Goal: Find specific page/section: Find specific page/section

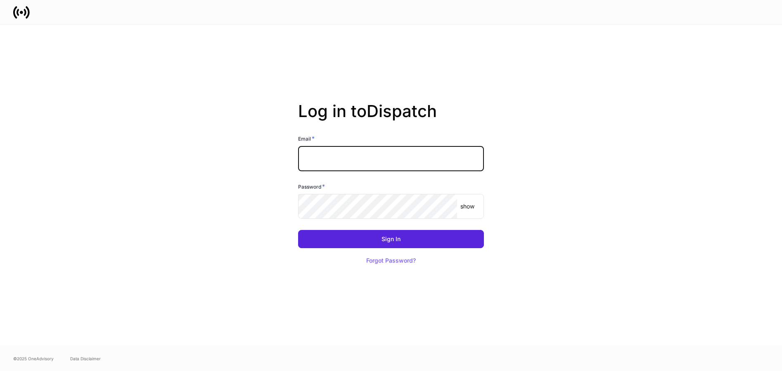
click at [348, 147] on input "text" at bounding box center [391, 158] width 186 height 25
type input "**********"
click at [465, 211] on div "show ​" at bounding box center [391, 206] width 186 height 25
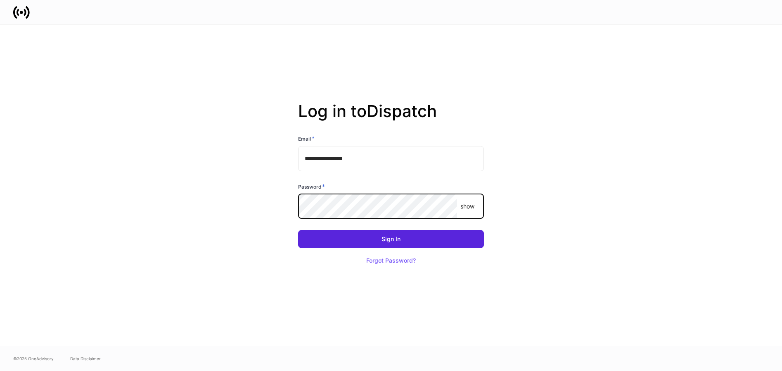
click at [467, 205] on p "show" at bounding box center [468, 206] width 14 height 8
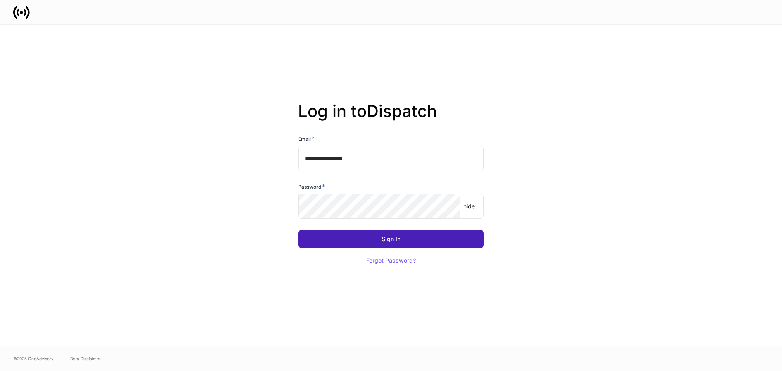
click at [427, 239] on button "Sign In" at bounding box center [391, 239] width 186 height 18
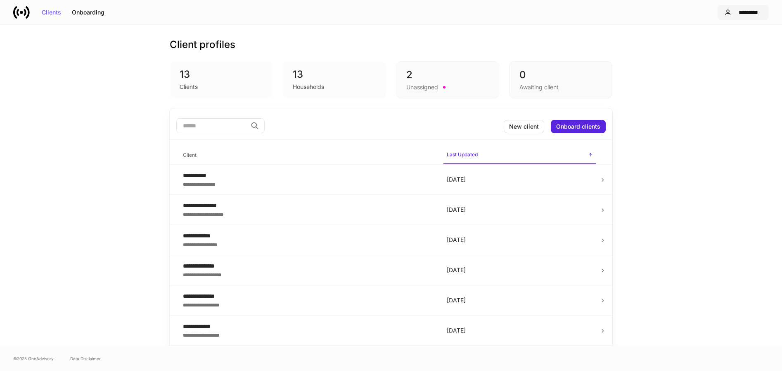
click at [754, 12] on div "*********" at bounding box center [748, 13] width 27 height 6
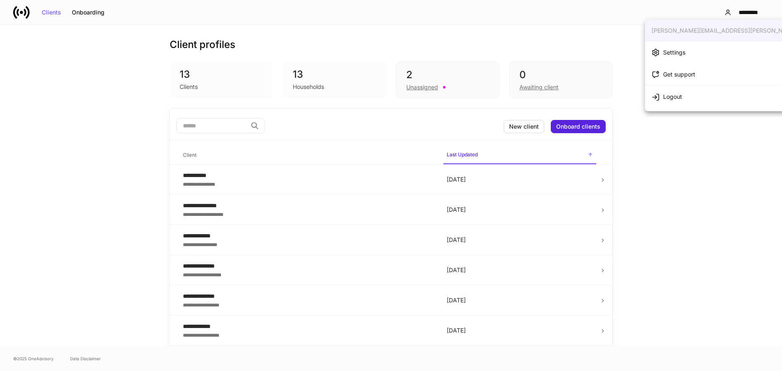
drag, startPoint x: 722, startPoint y: 270, endPoint x: 470, endPoint y: 169, distance: 271.3
click at [719, 268] on div at bounding box center [391, 185] width 782 height 371
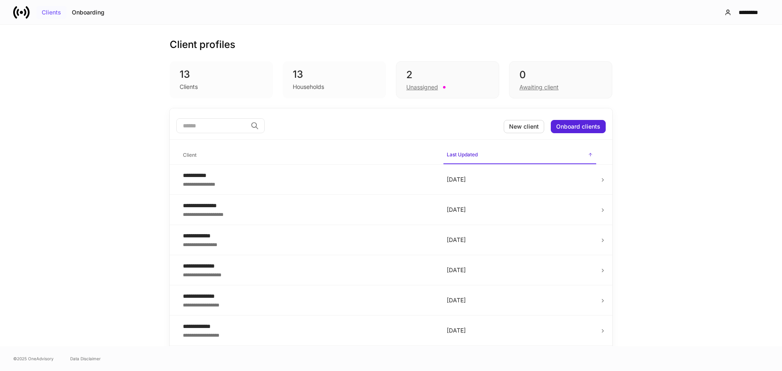
click at [58, 14] on div "Clients" at bounding box center [51, 13] width 19 height 6
click at [83, 13] on div "Onboarding" at bounding box center [88, 13] width 33 height 6
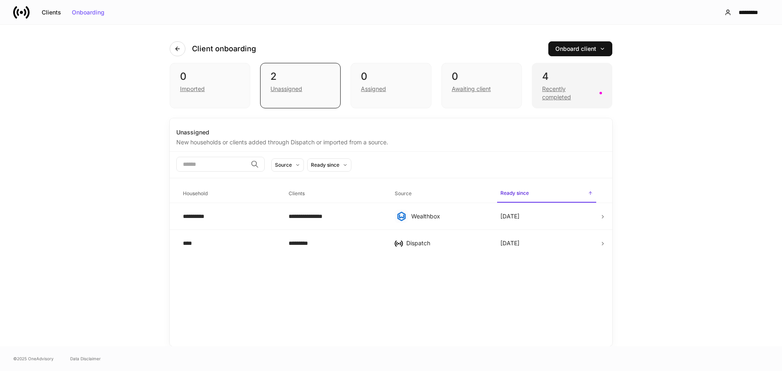
click at [561, 96] on div "Recently completed" at bounding box center [568, 93] width 52 height 17
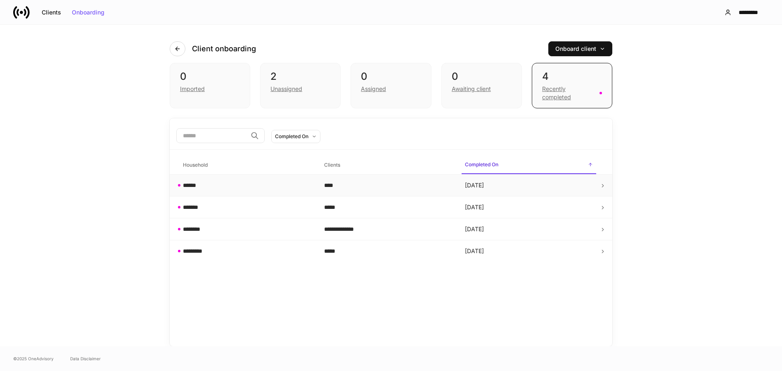
click at [499, 188] on td "Aug 6" at bounding box center [528, 185] width 141 height 22
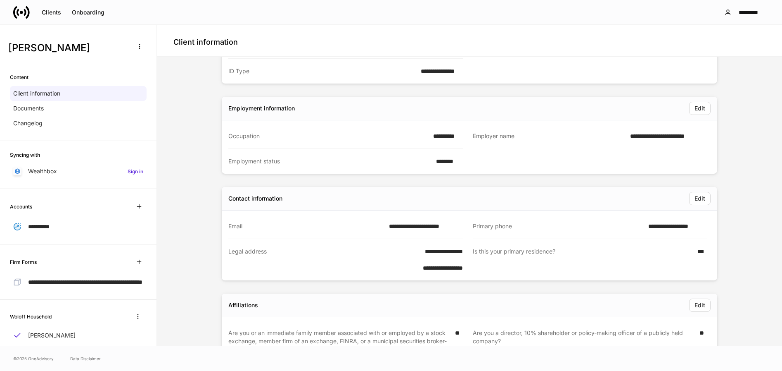
scroll to position [124, 0]
click at [137, 260] on icon "button" at bounding box center [139, 262] width 4 height 4
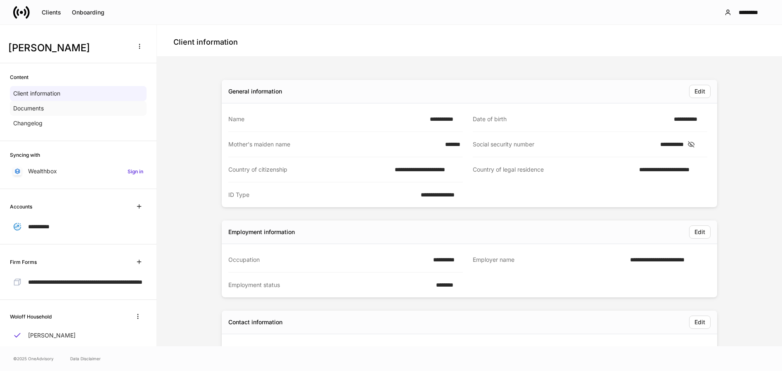
click at [66, 103] on div "Documents" at bounding box center [78, 108] width 137 height 15
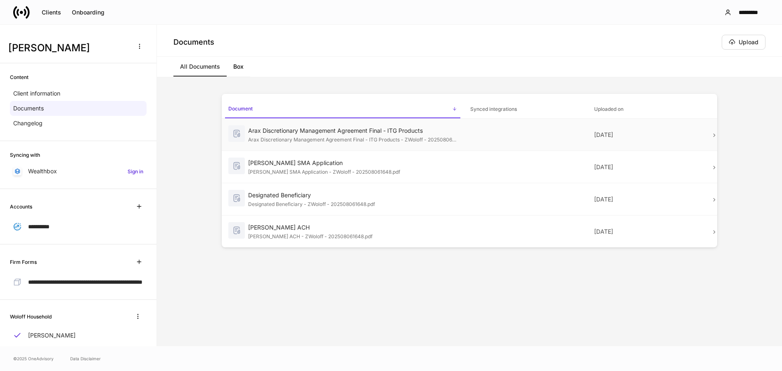
click at [262, 133] on div "Arax Discretionary Management Agreement Final - ITG Products" at bounding box center [352, 130] width 209 height 8
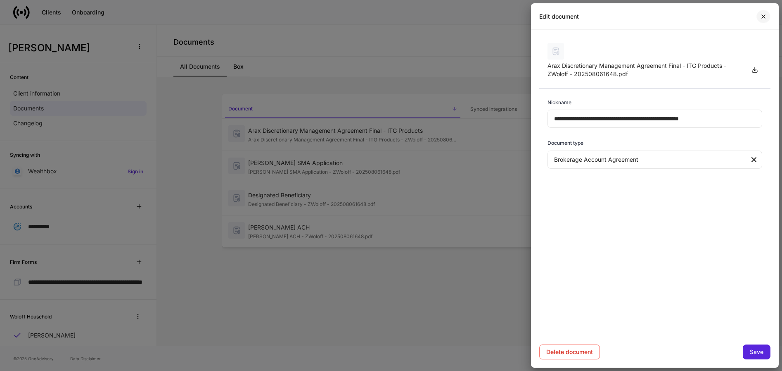
click at [766, 16] on icon "button" at bounding box center [763, 16] width 7 height 7
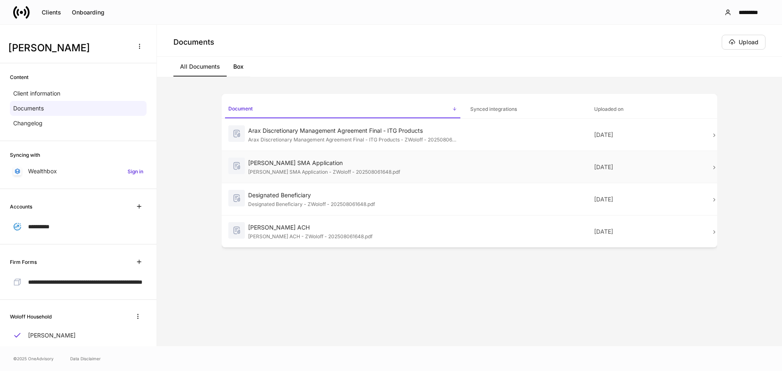
click at [285, 165] on div "Schwab SMA Application" at bounding box center [352, 163] width 209 height 8
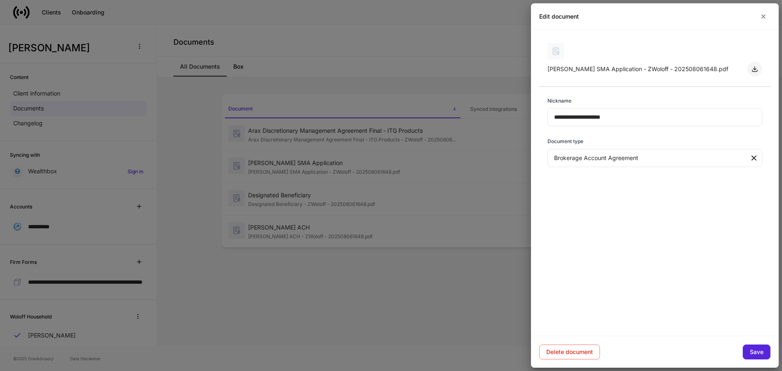
click at [756, 69] on icon "button" at bounding box center [755, 69] width 7 height 7
click at [425, 219] on div at bounding box center [391, 185] width 782 height 371
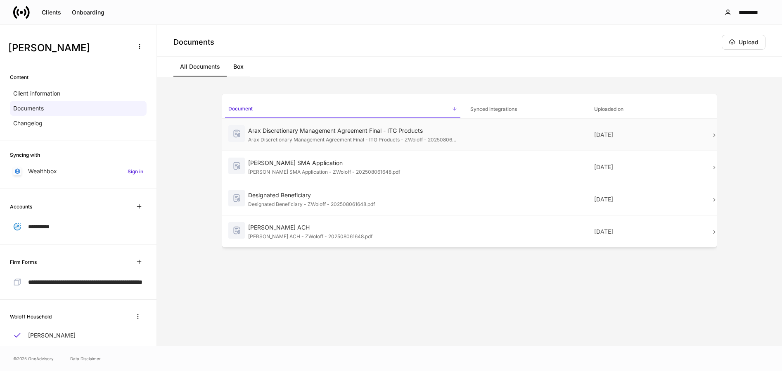
click at [385, 132] on div "Arax Discretionary Management Agreement Final - ITG Products" at bounding box center [352, 130] width 209 height 8
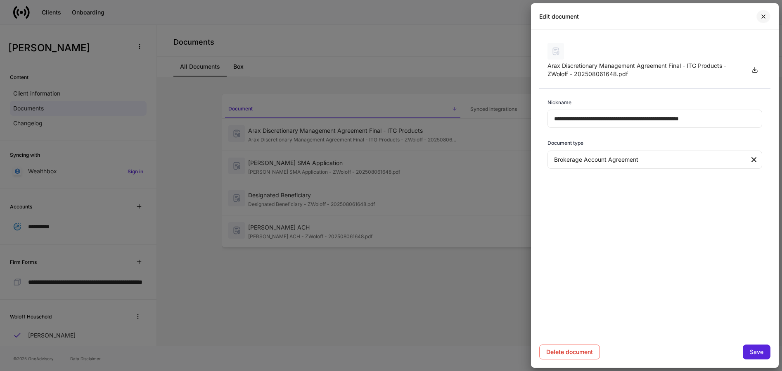
click at [763, 18] on icon "button" at bounding box center [763, 16] width 7 height 7
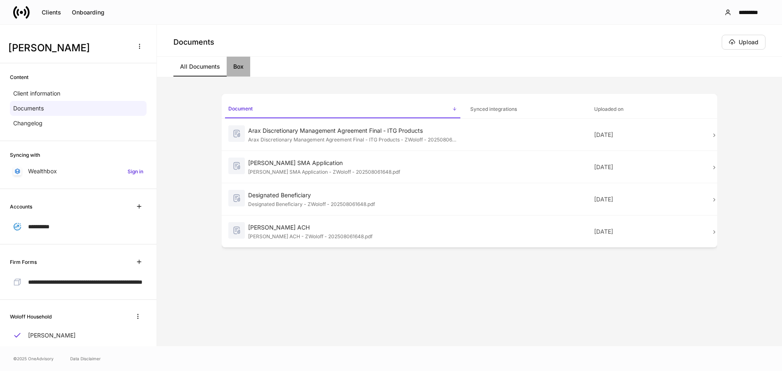
click at [239, 68] on link "Box" at bounding box center [239, 67] width 24 height 20
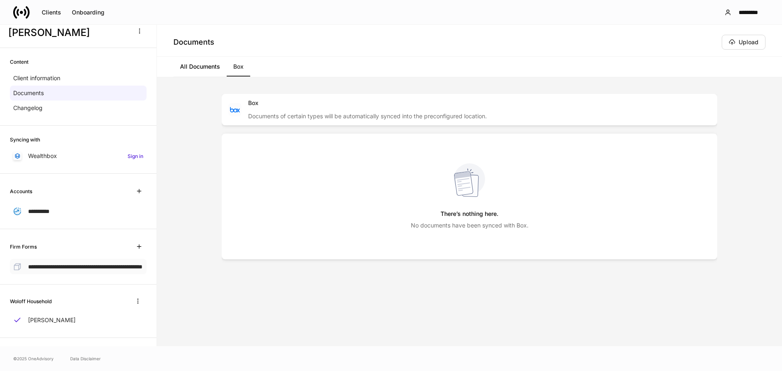
scroll to position [28, 0]
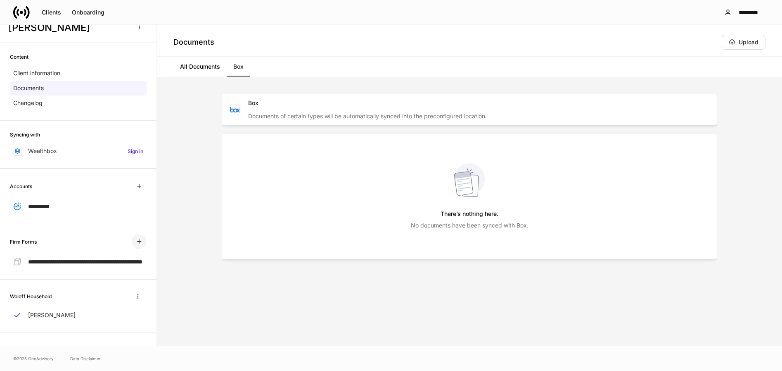
click at [136, 238] on icon "button" at bounding box center [139, 241] width 7 height 7
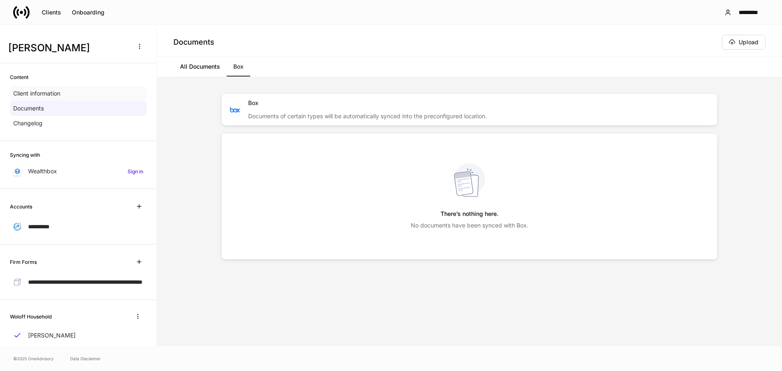
click at [64, 89] on div "Client information" at bounding box center [78, 93] width 137 height 15
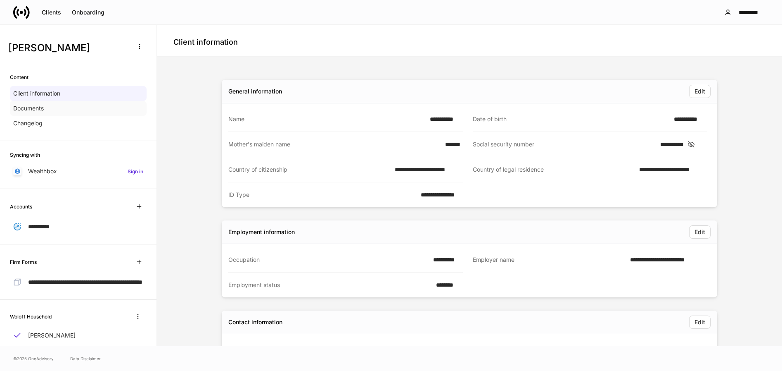
click at [54, 108] on div "Documents" at bounding box center [78, 108] width 137 height 15
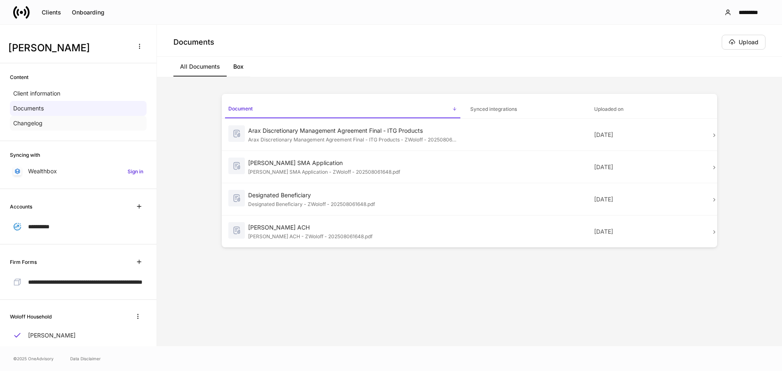
click at [47, 121] on div "Changelog" at bounding box center [78, 123] width 137 height 15
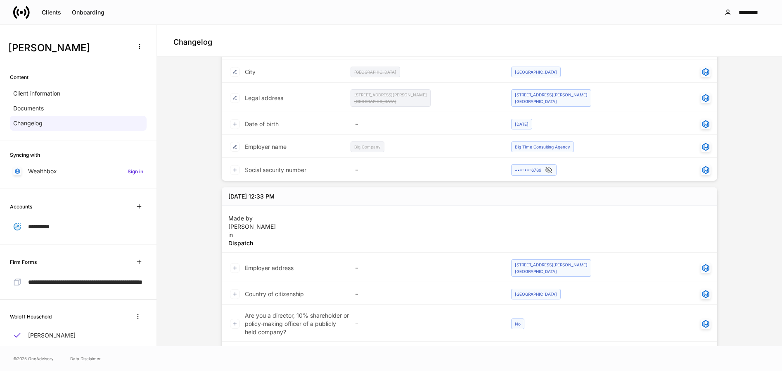
scroll to position [376, 0]
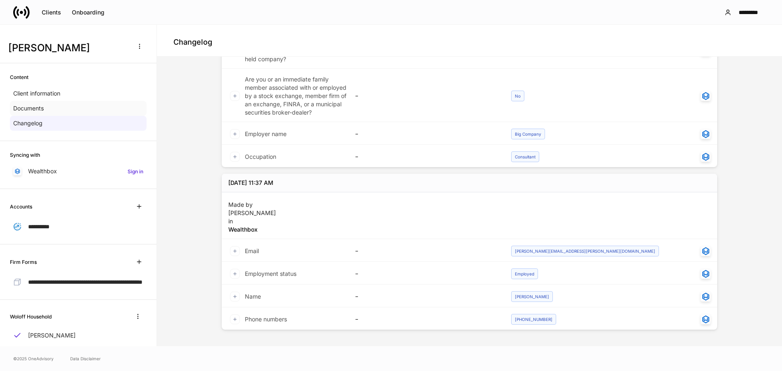
click at [47, 104] on div "Documents" at bounding box center [78, 108] width 137 height 15
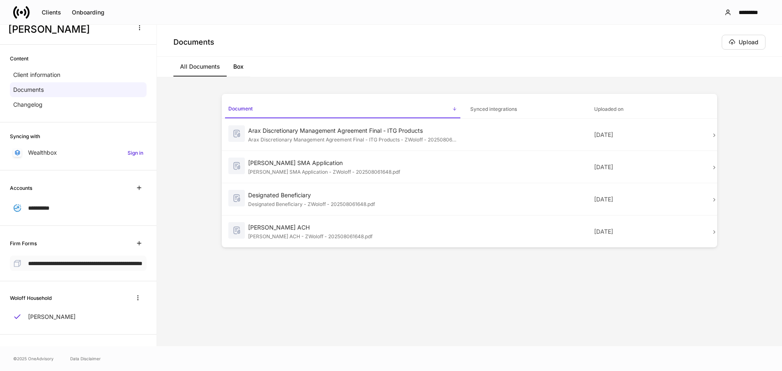
scroll to position [28, 0]
click at [136, 238] on icon "button" at bounding box center [139, 241] width 7 height 7
